Goal: Task Accomplishment & Management: Use online tool/utility

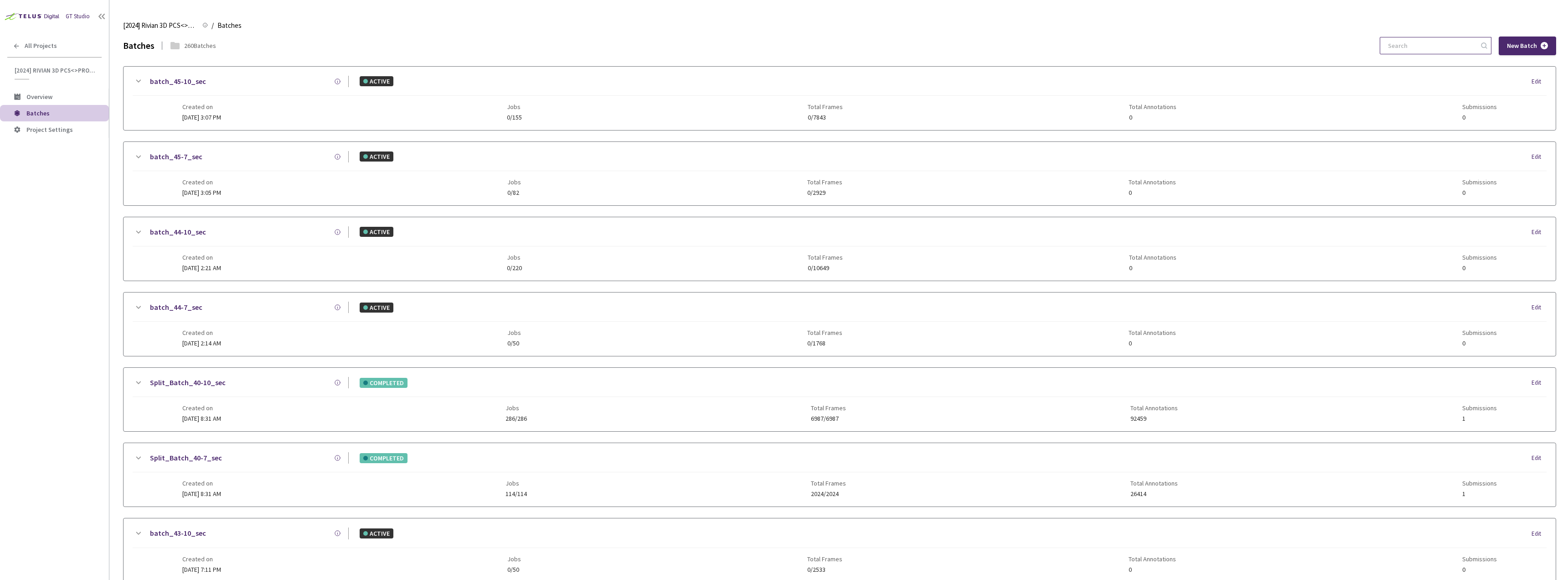
click at [1424, 48] on input at bounding box center [1431, 46] width 97 height 16
type input "-"
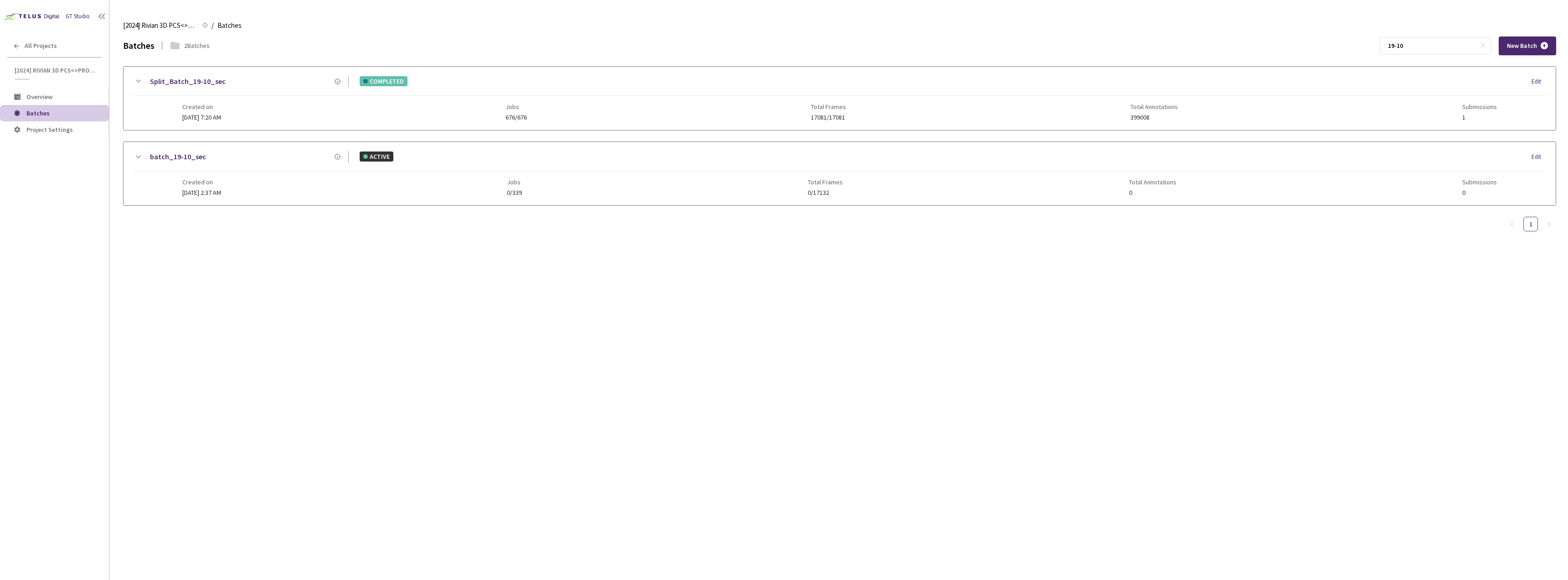
type input "19-10"
click at [433, 115] on div "Created on [DATE] 7:20 AM Jobs 676/676 Total Frames 17081/17081 Total Annotatio…" at bounding box center [839, 108] width 1315 height 25
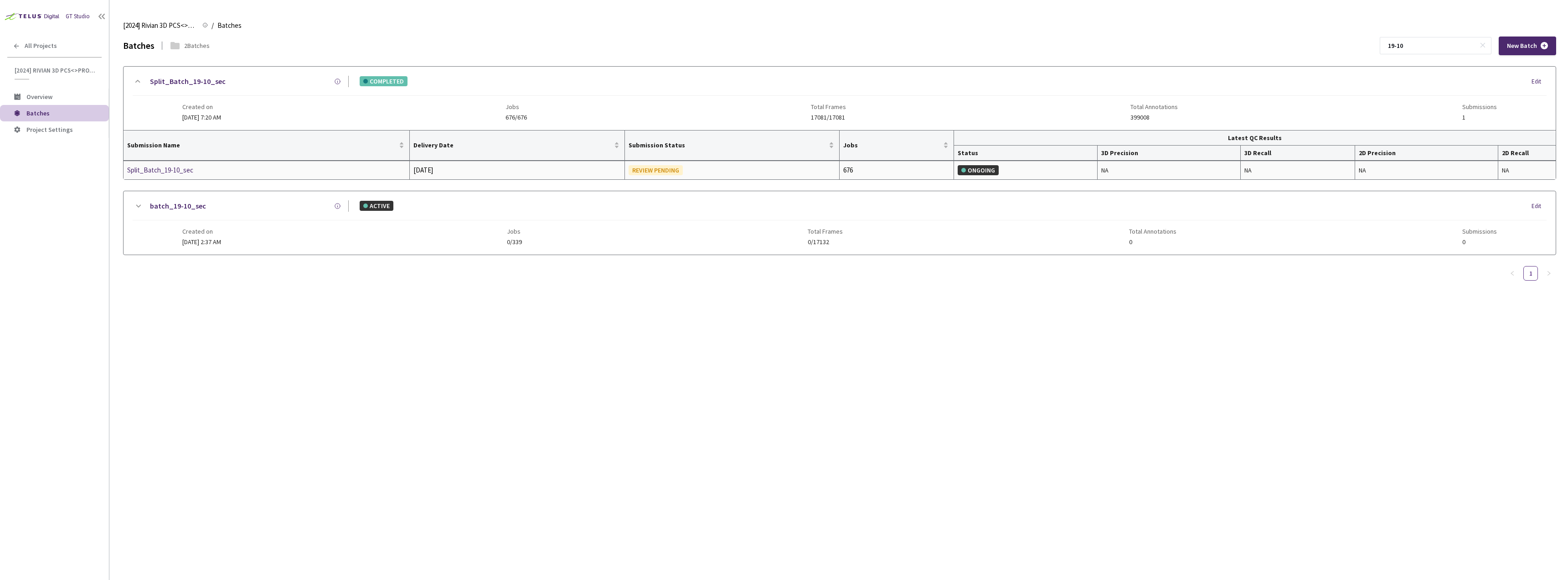
click at [182, 170] on div "Split_Batch_19-10_sec" at bounding box center [175, 170] width 96 height 11
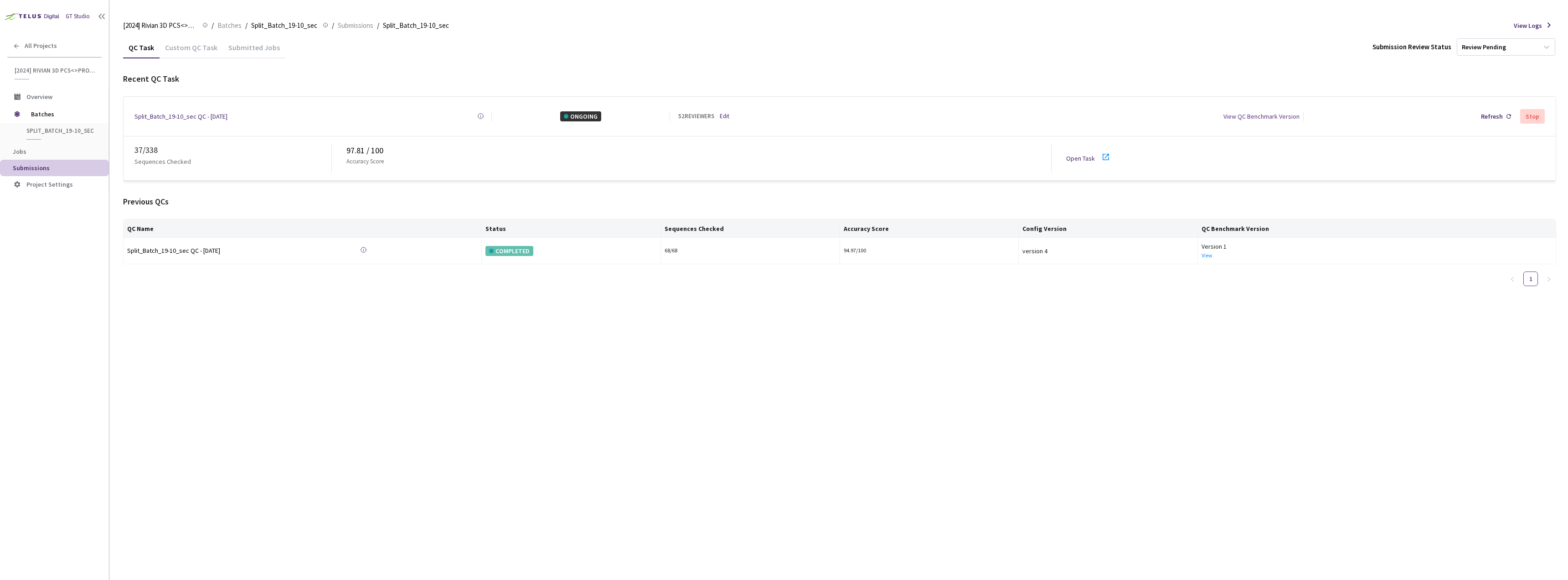
click at [1074, 155] on link "Open Task" at bounding box center [1080, 158] width 29 height 8
